Goal: Task Accomplishment & Management: Use online tool/utility

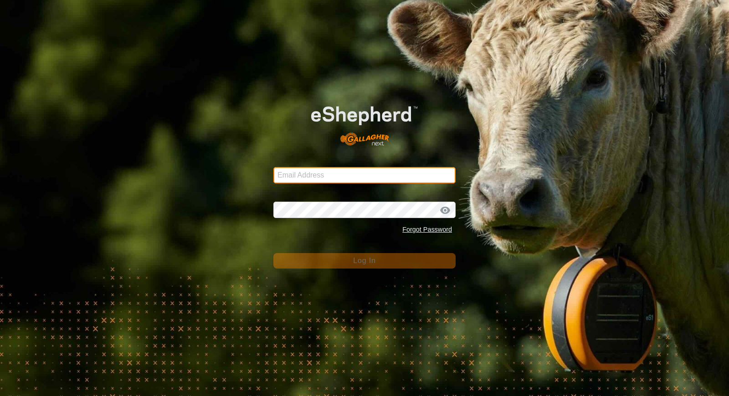
type input "[EMAIL_ADDRESS][DOMAIN_NAME]"
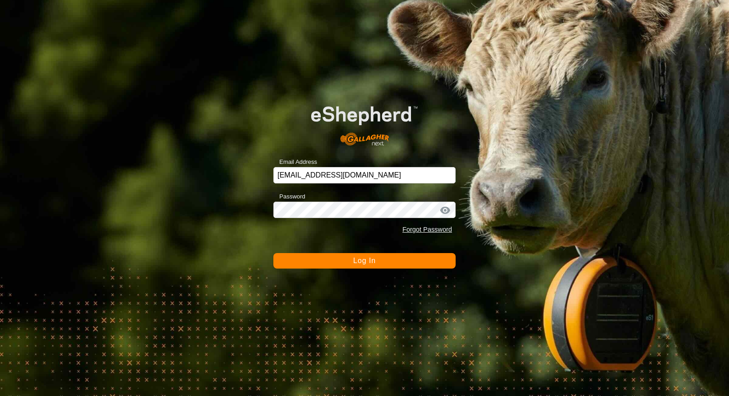
click at [393, 261] on button "Log In" at bounding box center [364, 260] width 182 height 15
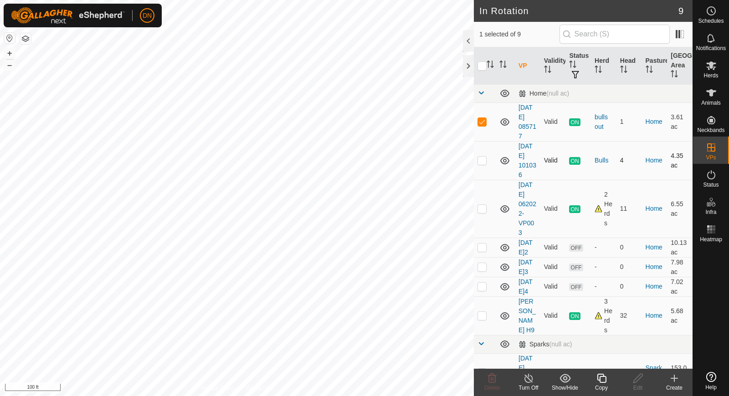
click at [481, 160] on p-checkbox at bounding box center [481, 160] width 9 height 7
checkbox input "true"
click at [599, 126] on div "bulls out" at bounding box center [603, 122] width 18 height 19
